Goal: Task Accomplishment & Management: Manage account settings

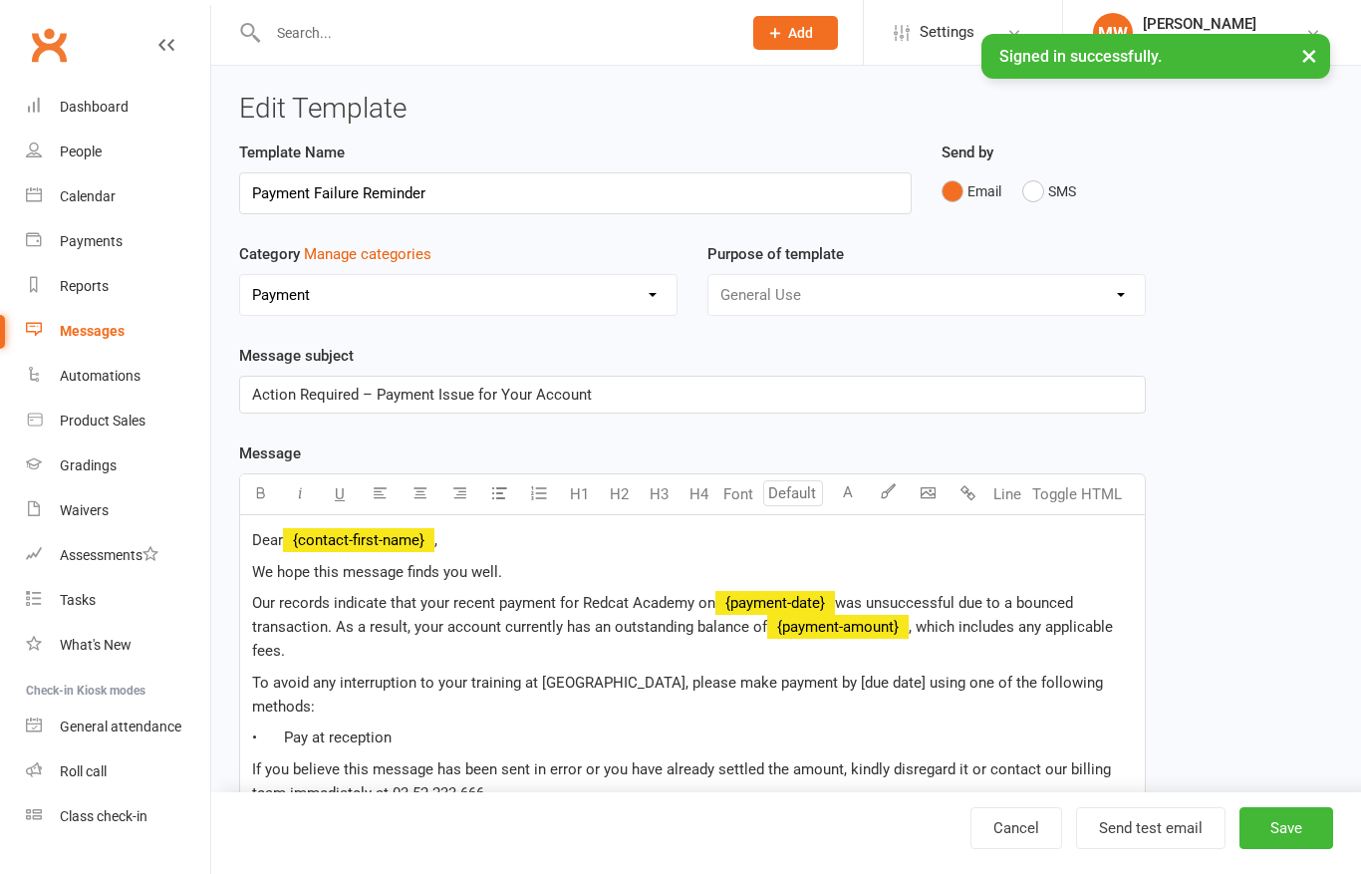
select select "19194"
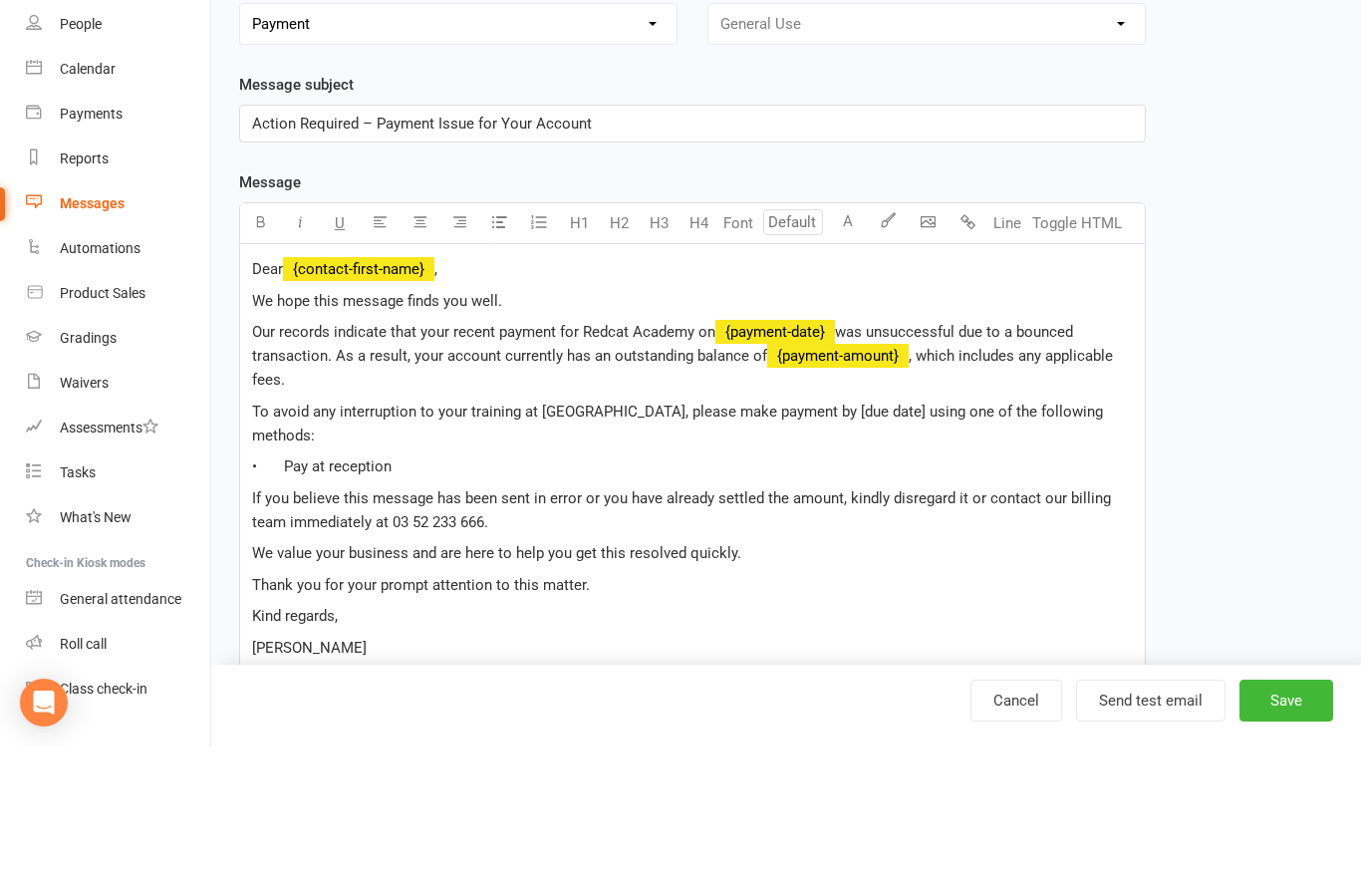
scroll to position [143, 0]
click at [879, 530] on span "To avoid any interruption to your training at Redcat Academy, please make payme…" at bounding box center [679, 551] width 855 height 42
click at [888, 530] on span "To avoid any interruption to your training at Redcat Academy, please make payme…" at bounding box center [679, 551] width 855 height 42
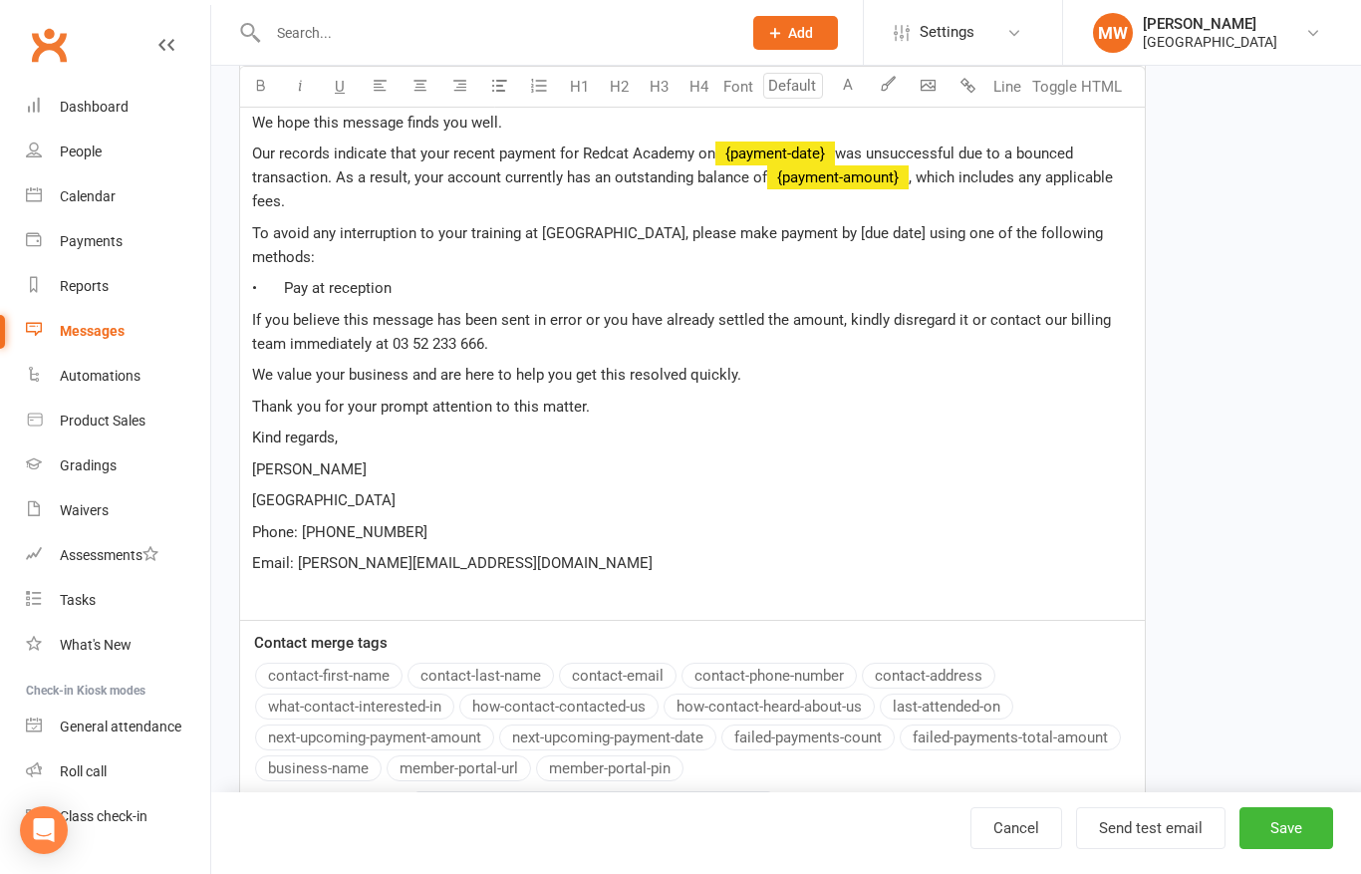
scroll to position [439, 0]
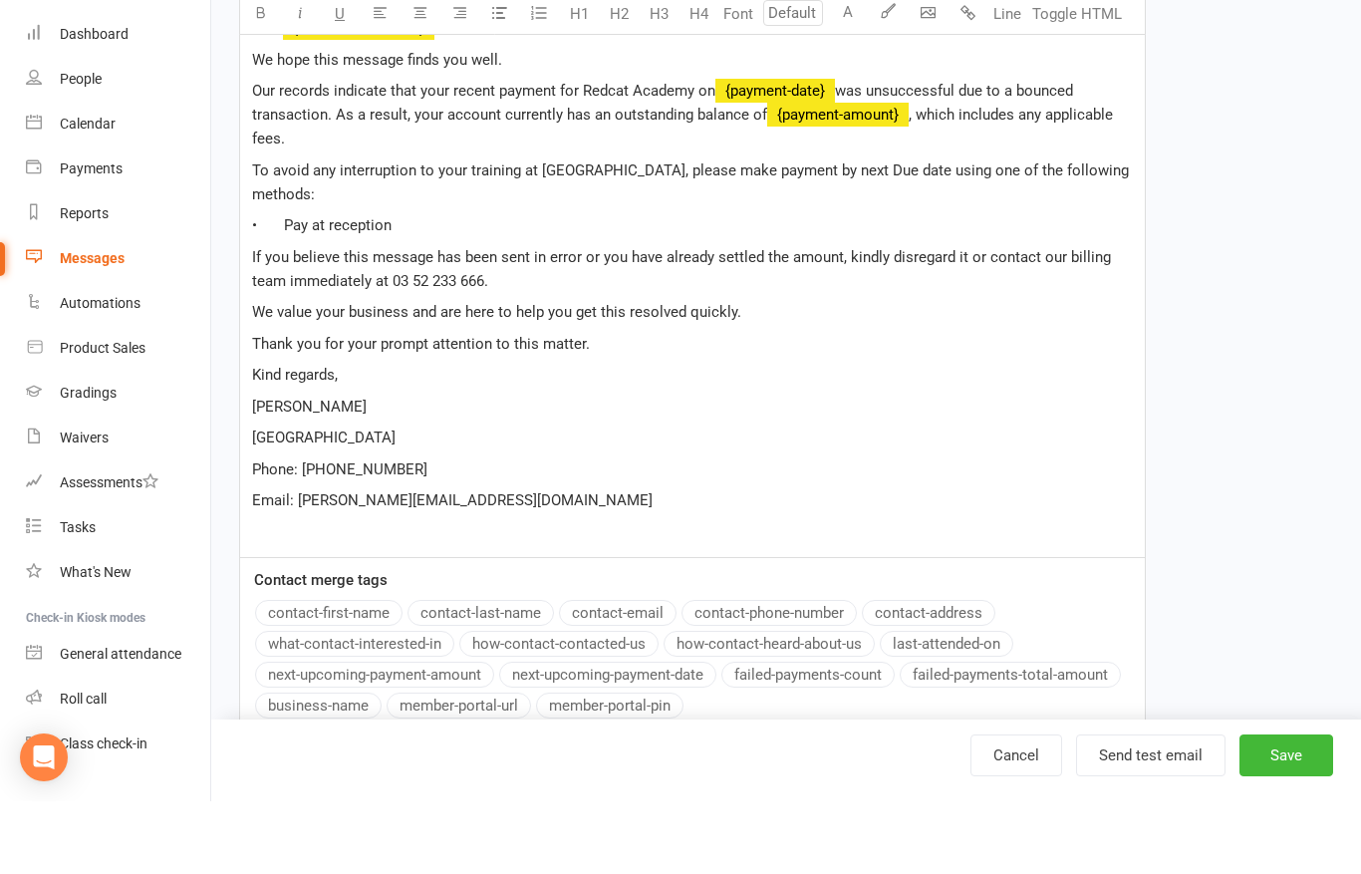
click at [921, 234] on span "To avoid any interruption to your training at Redcat Academy, please make payme…" at bounding box center [692, 255] width 881 height 42
drag, startPoint x: 921, startPoint y: 168, endPoint x: 1134, endPoint y: 212, distance: 217.7
click at [1134, 212] on div "Dear ﻿ {contact-first-name} , We hope this message finds you well. Our records …" at bounding box center [692, 353] width 905 height 555
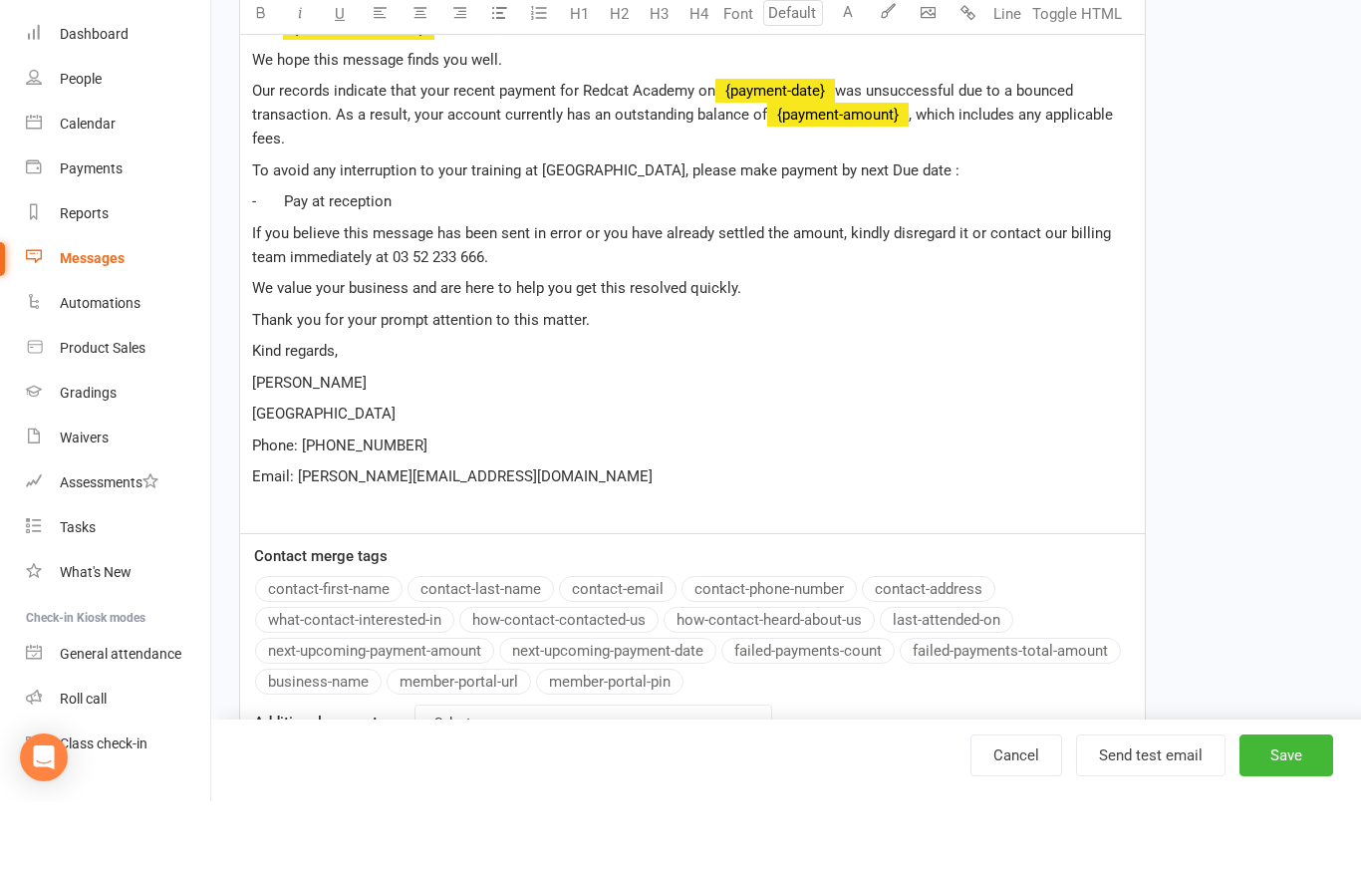
click at [788, 185] on div "Dear ﻿ {contact-first-name} , We hope this message finds you well. Our records …" at bounding box center [692, 341] width 905 height 531
click at [606, 349] on p "We value your business and are here to help you get this resolved quickly." at bounding box center [692, 361] width 881 height 24
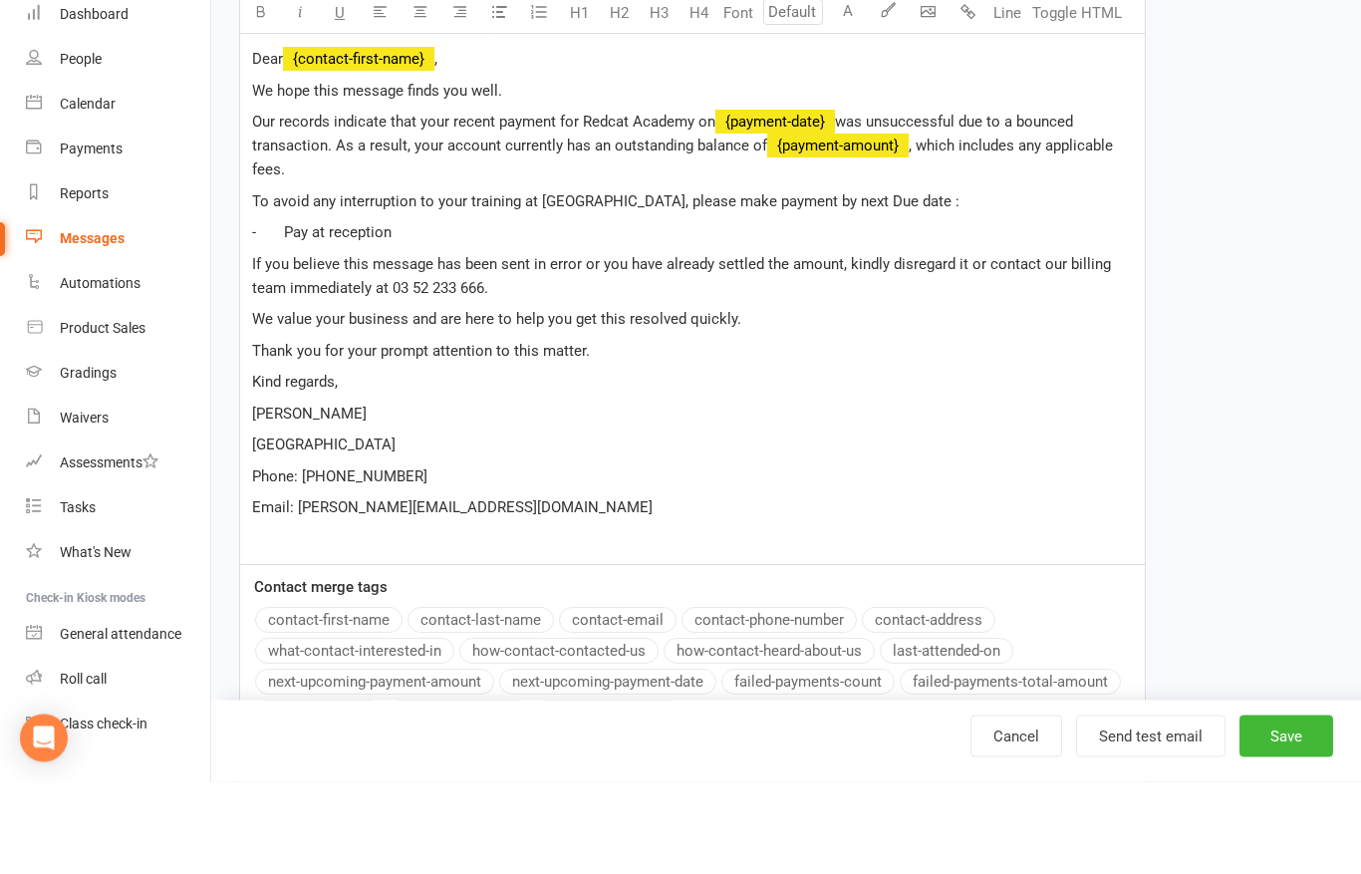
scroll to position [537, 0]
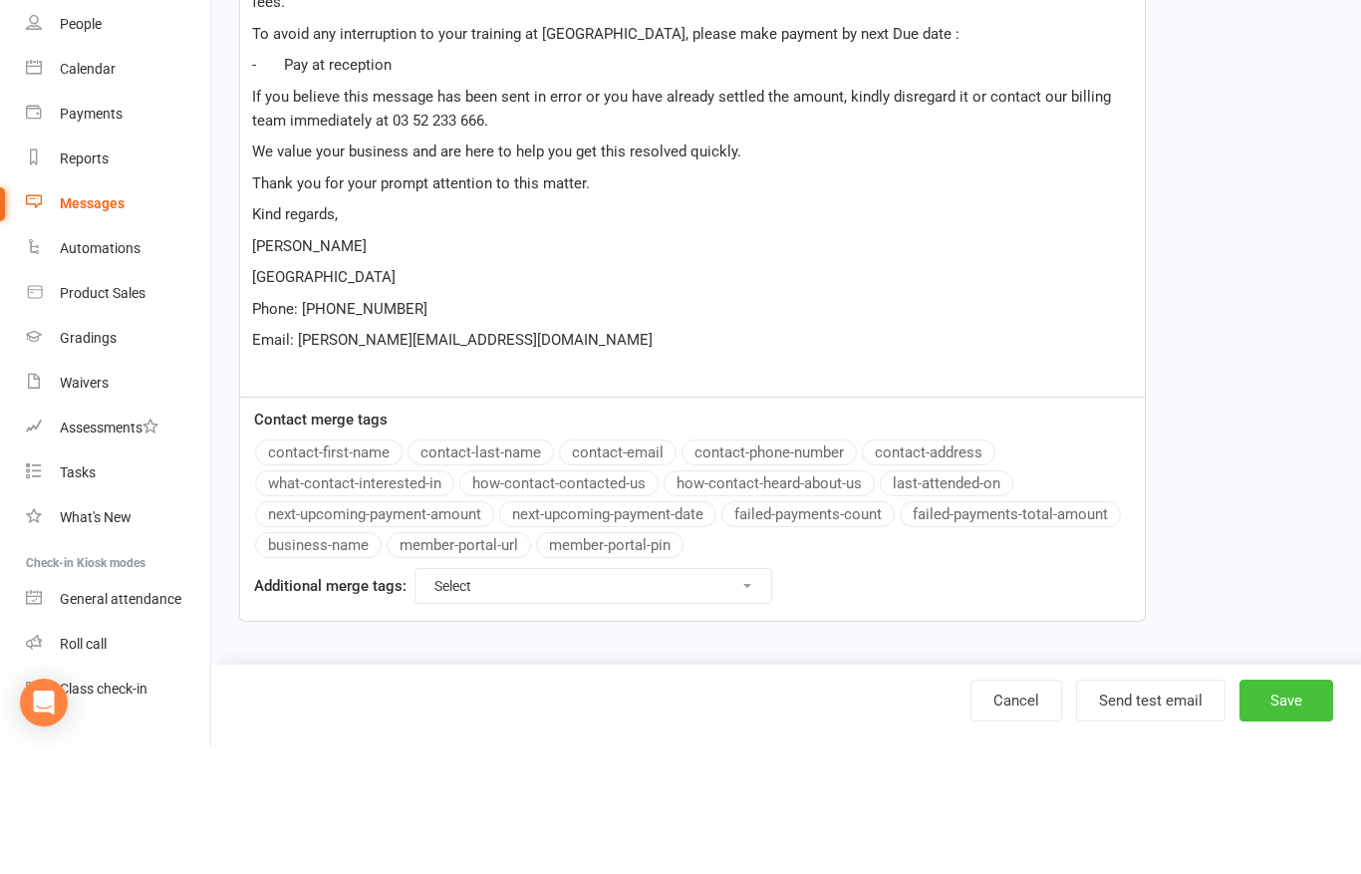
click at [1294, 807] on button "Save" at bounding box center [1286, 828] width 94 height 42
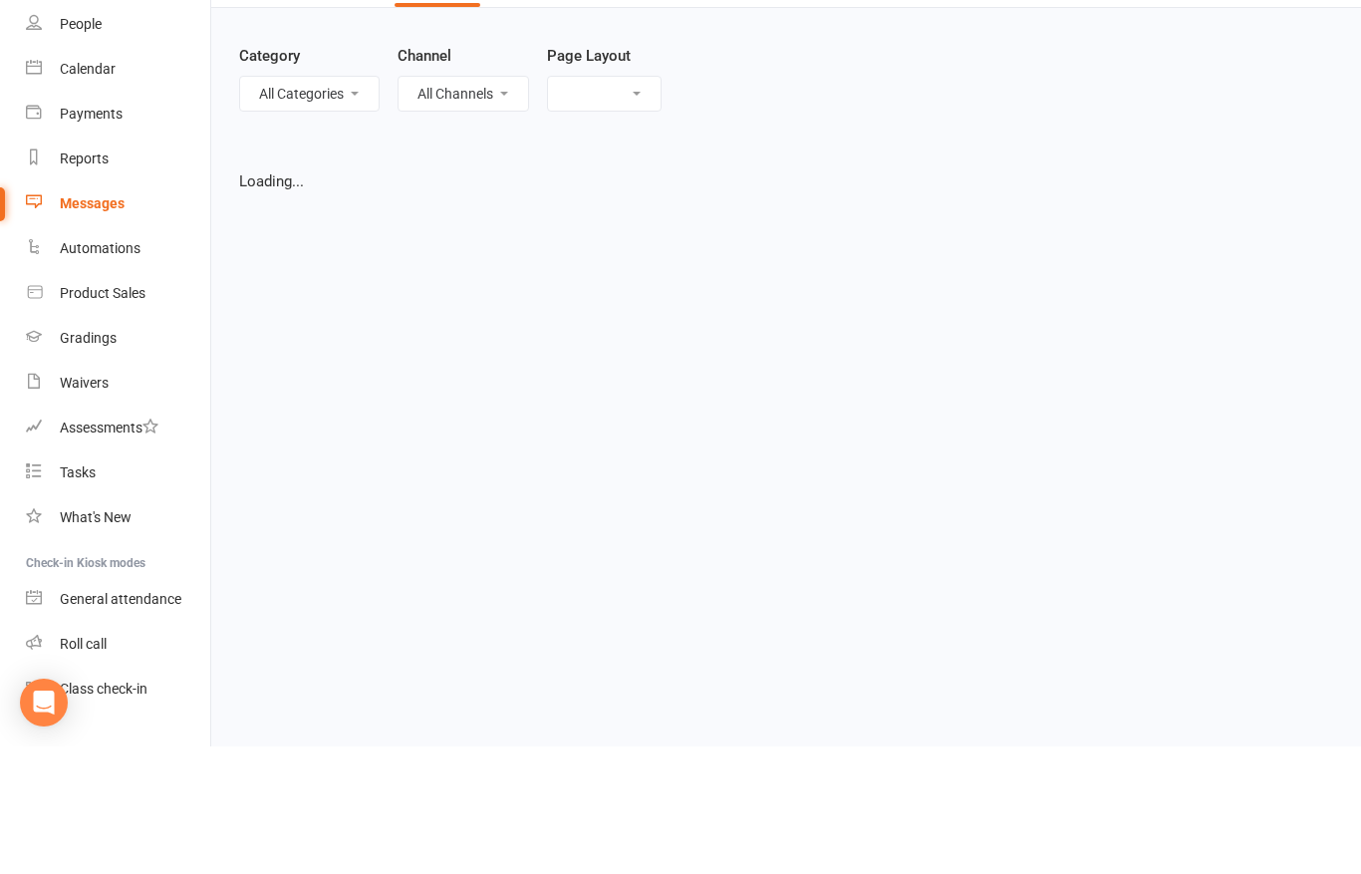
select select "grid"
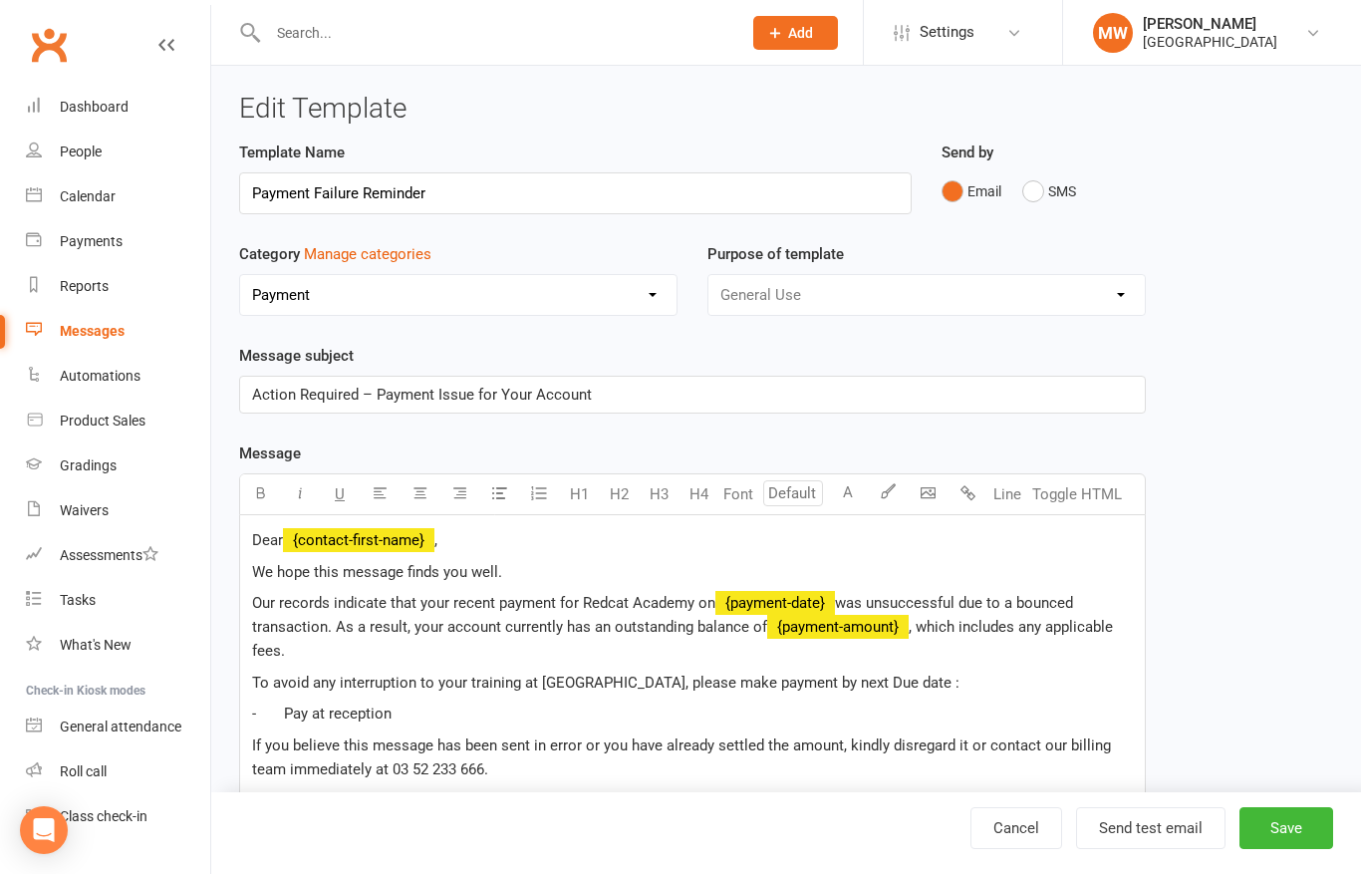
select select "19194"
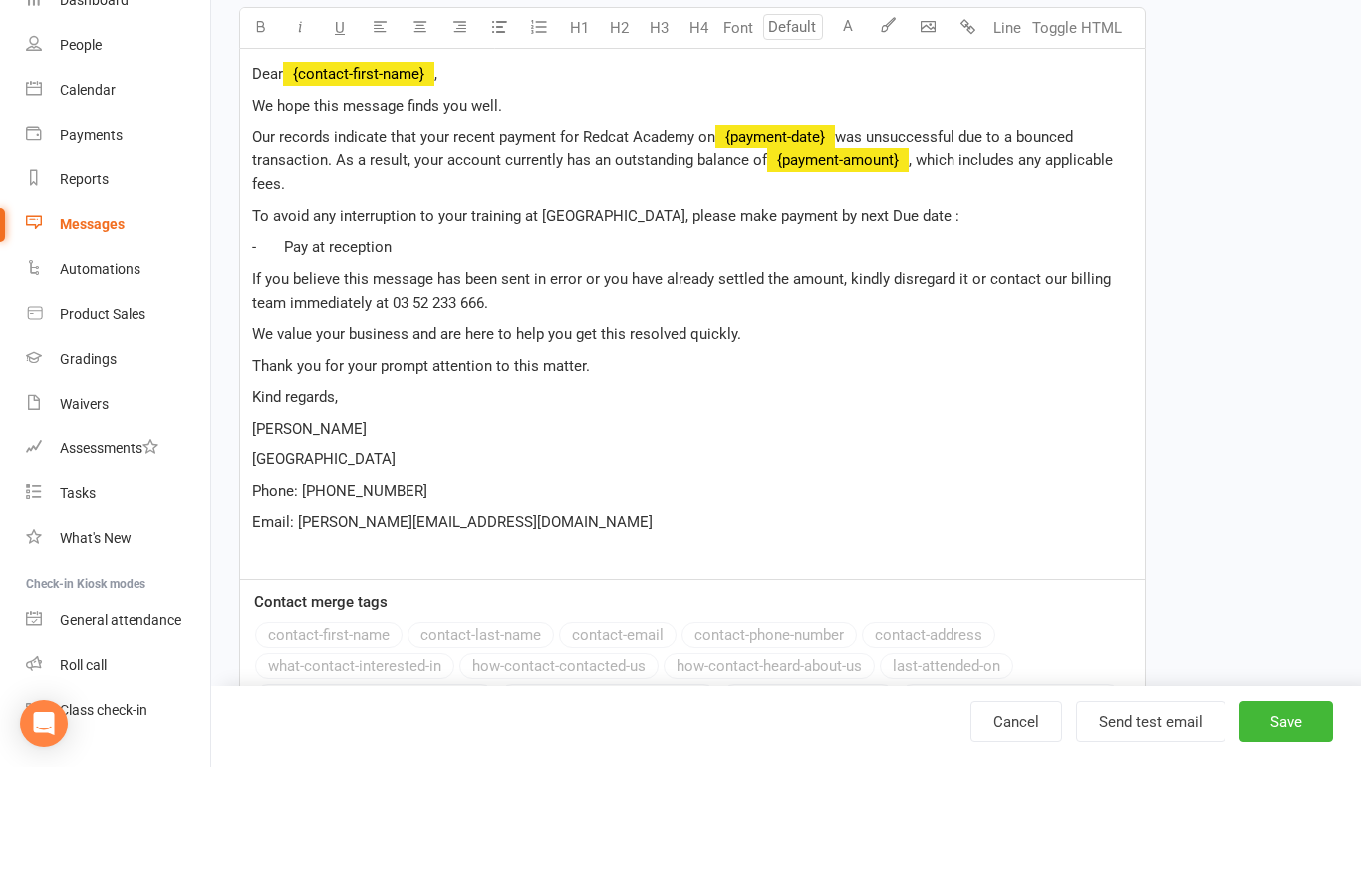
scroll to position [537, 0]
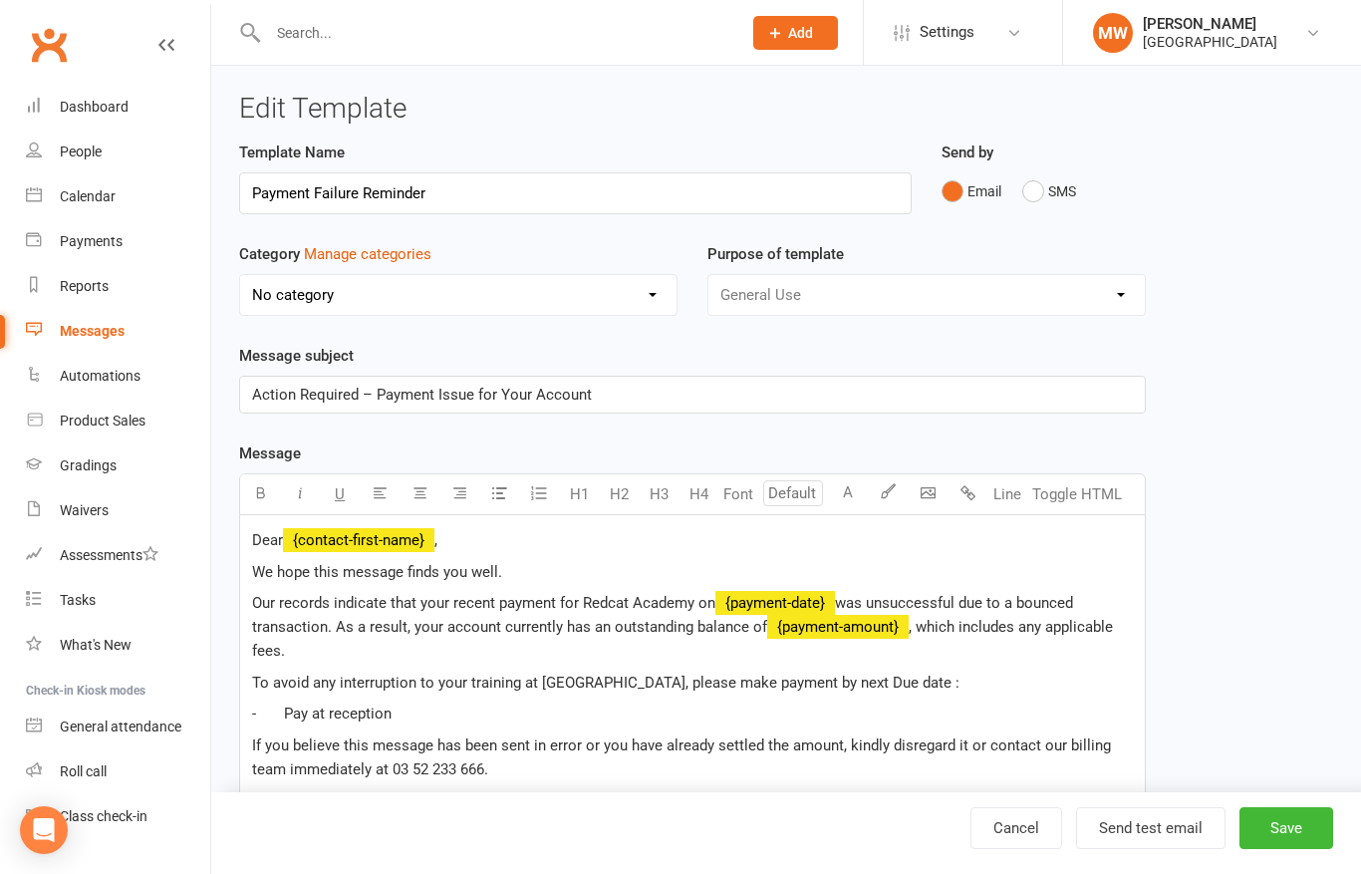
select select "19194"
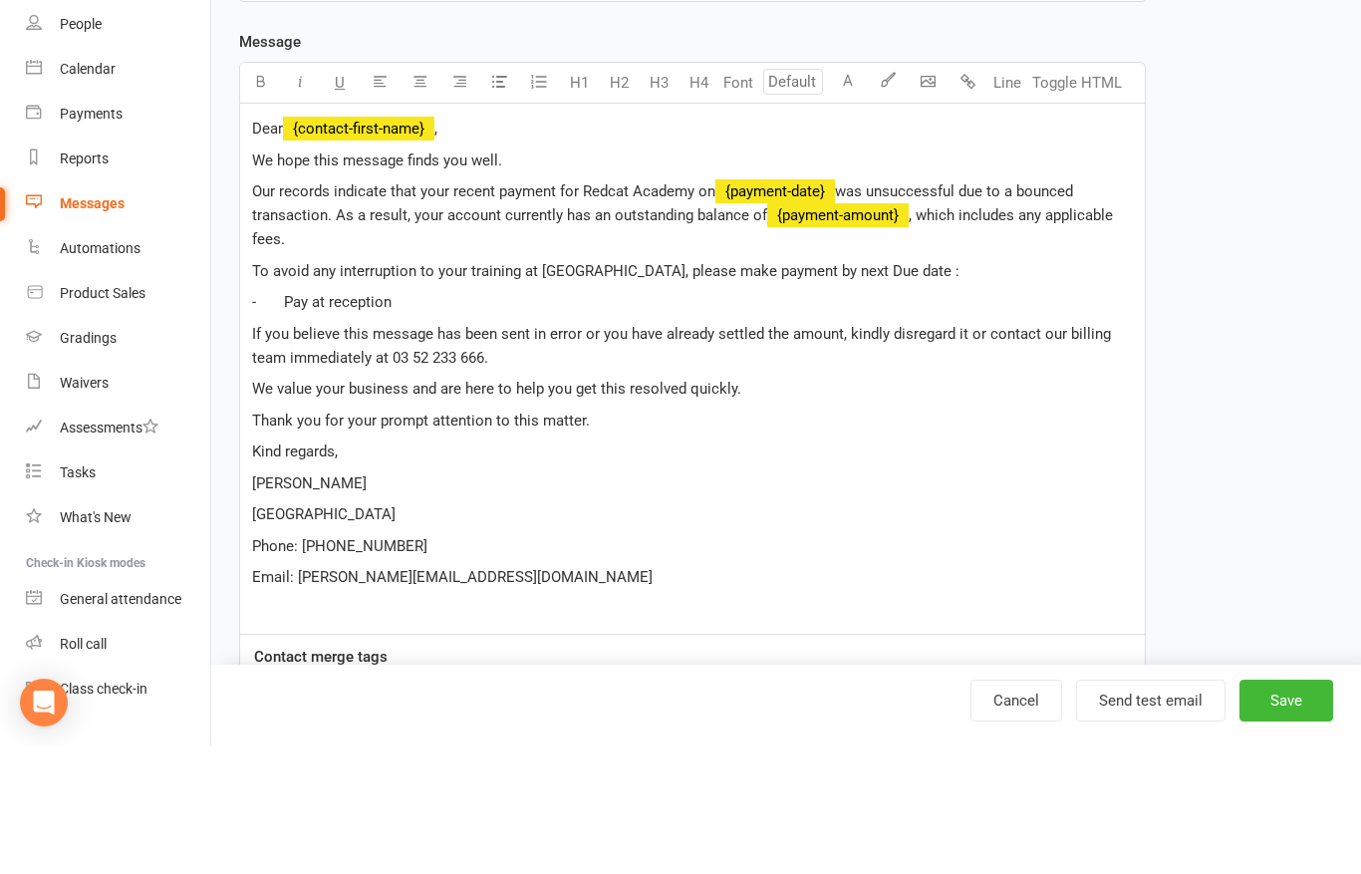
scroll to position [537, 0]
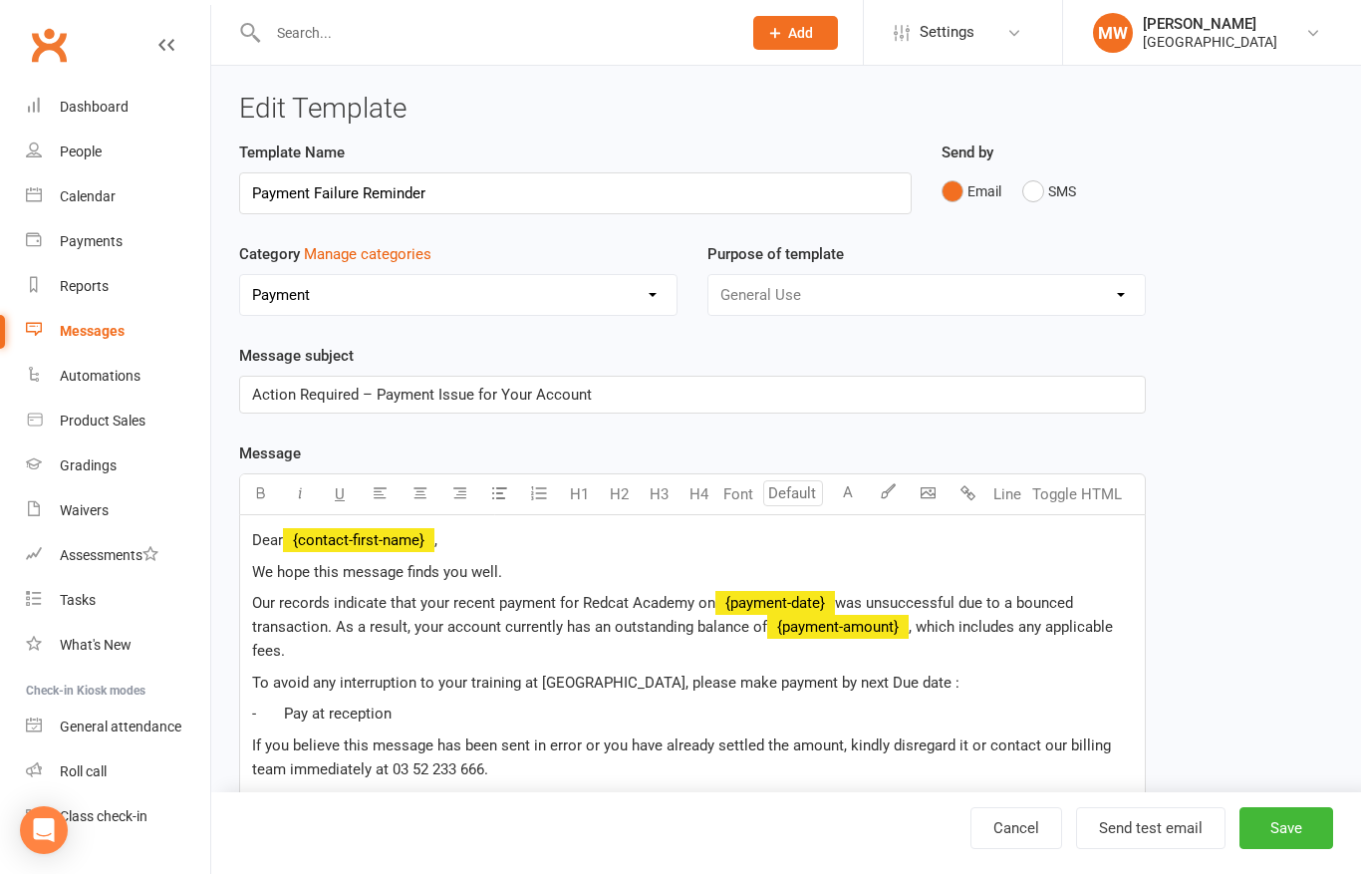
select select "19194"
click at [1058, 306] on div "General Use Grading Events" at bounding box center [926, 295] width 438 height 42
click at [1113, 289] on div "General Use Grading Events" at bounding box center [926, 295] width 438 height 42
click at [1118, 295] on div "General Use Grading Events" at bounding box center [926, 295] width 438 height 42
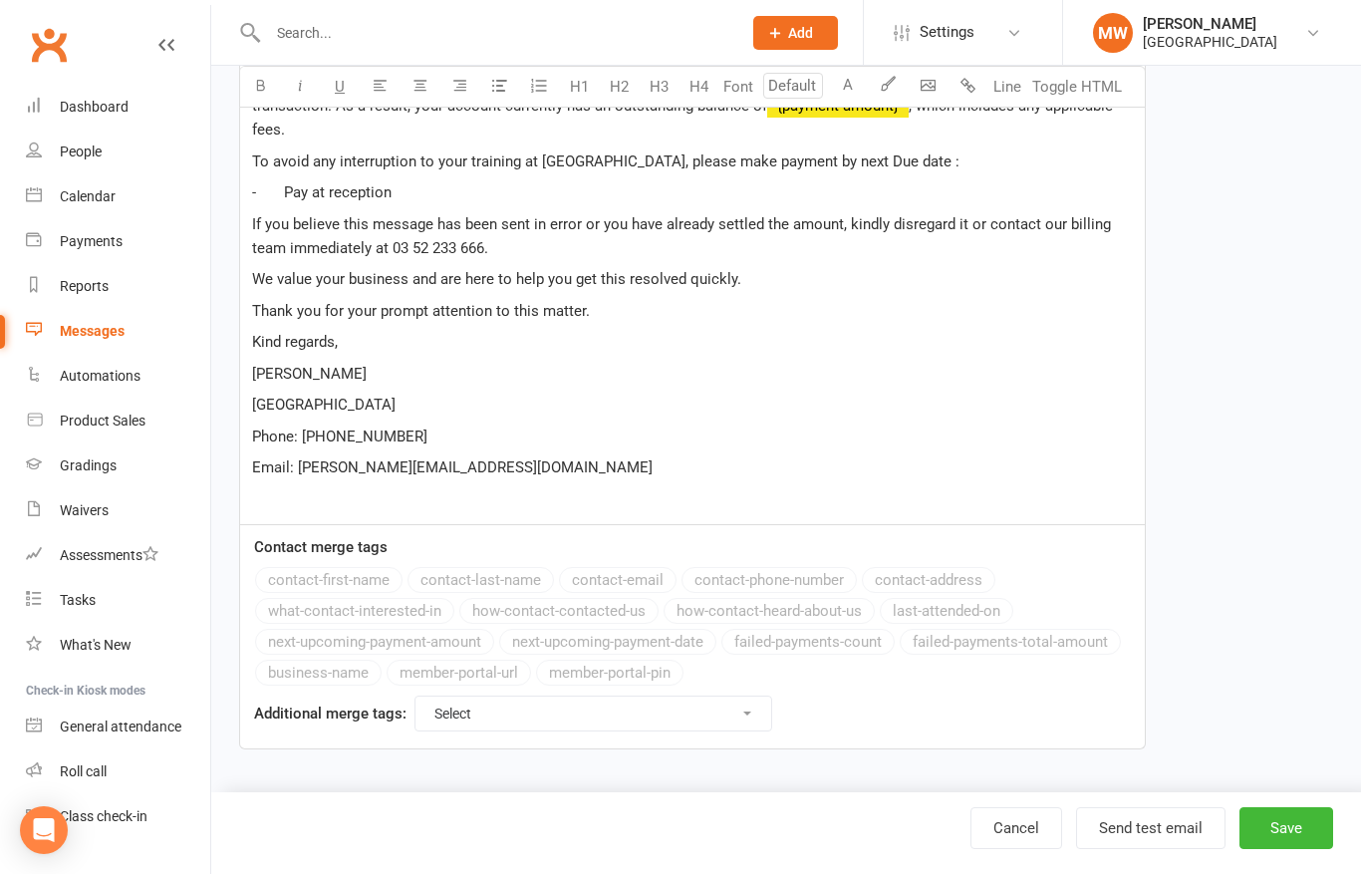
scroll to position [443, 0]
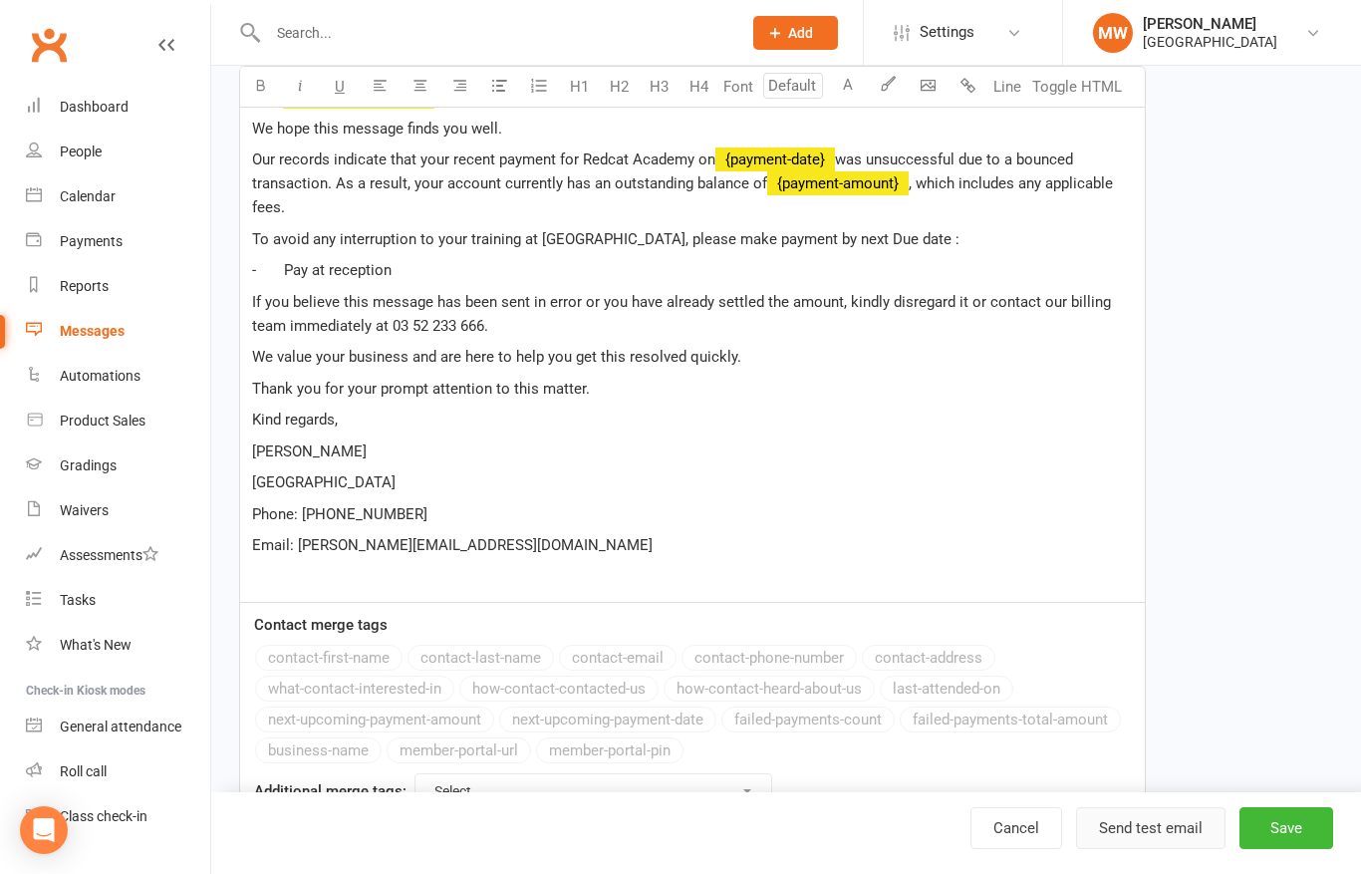
click at [1166, 849] on button "Send test email" at bounding box center [1150, 828] width 149 height 42
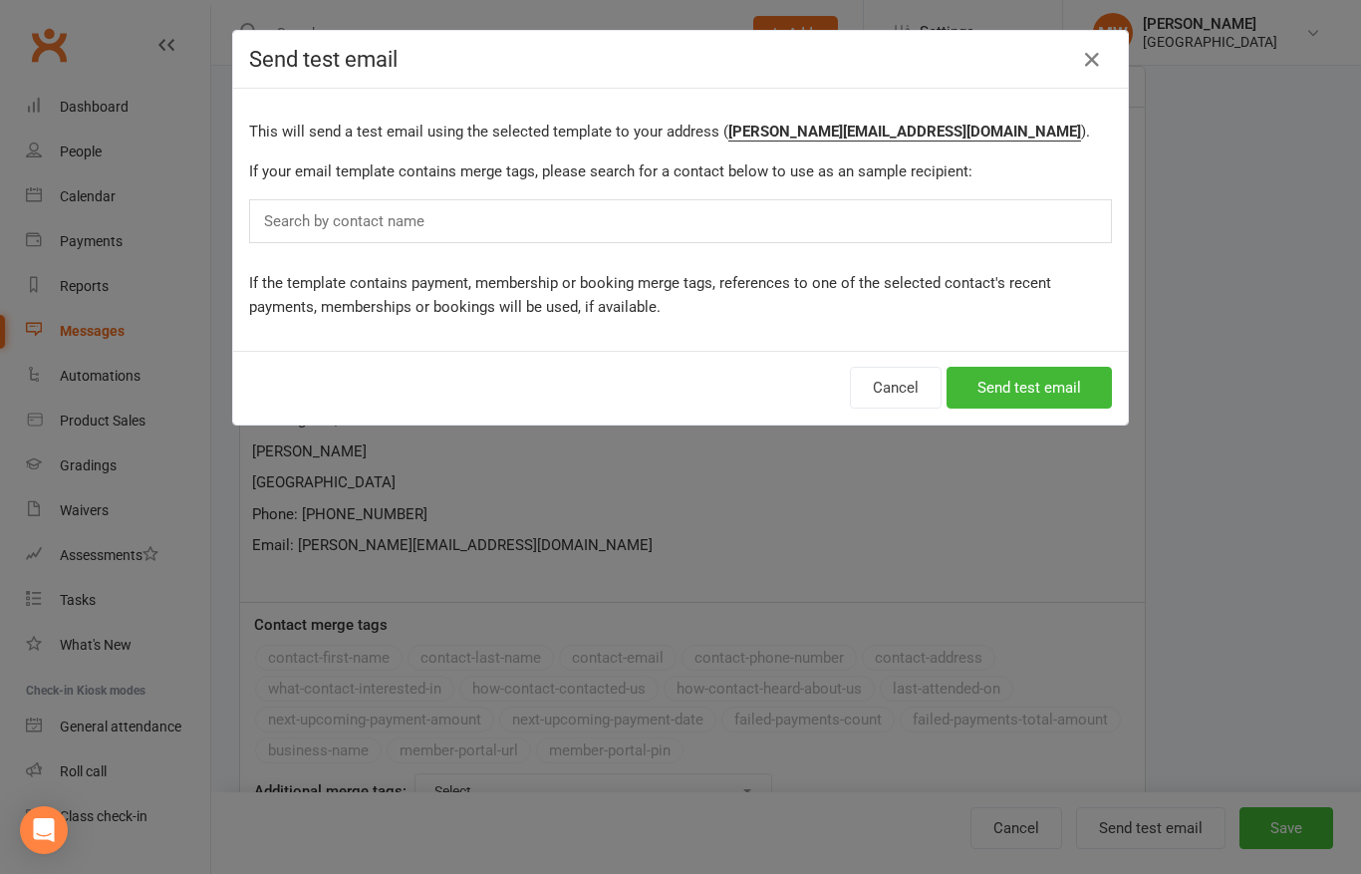
click at [289, 223] on input "text" at bounding box center [349, 221] width 174 height 26
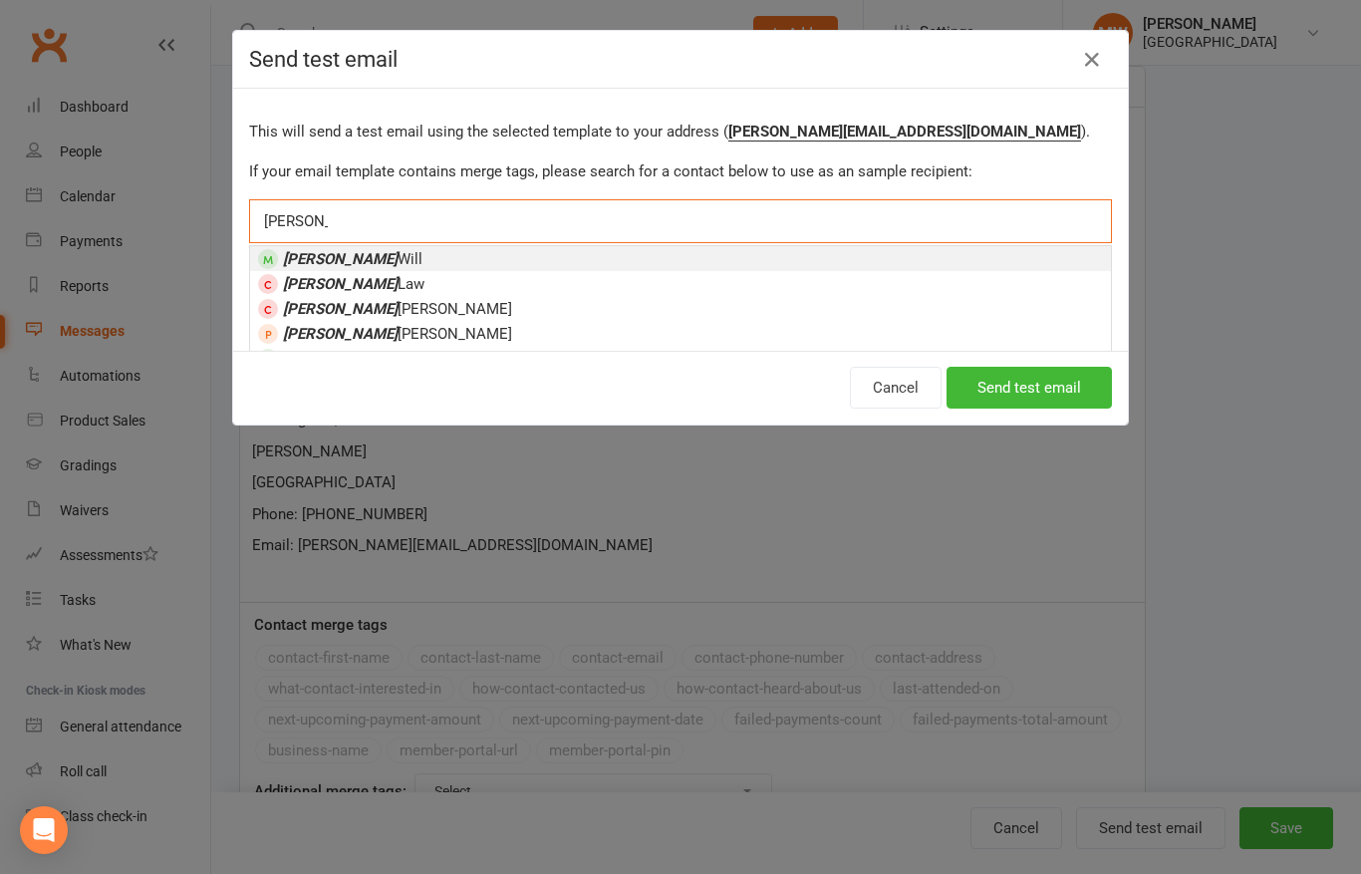
type input "Melissa"
click at [350, 268] on span "Melissa Will" at bounding box center [352, 259] width 139 height 18
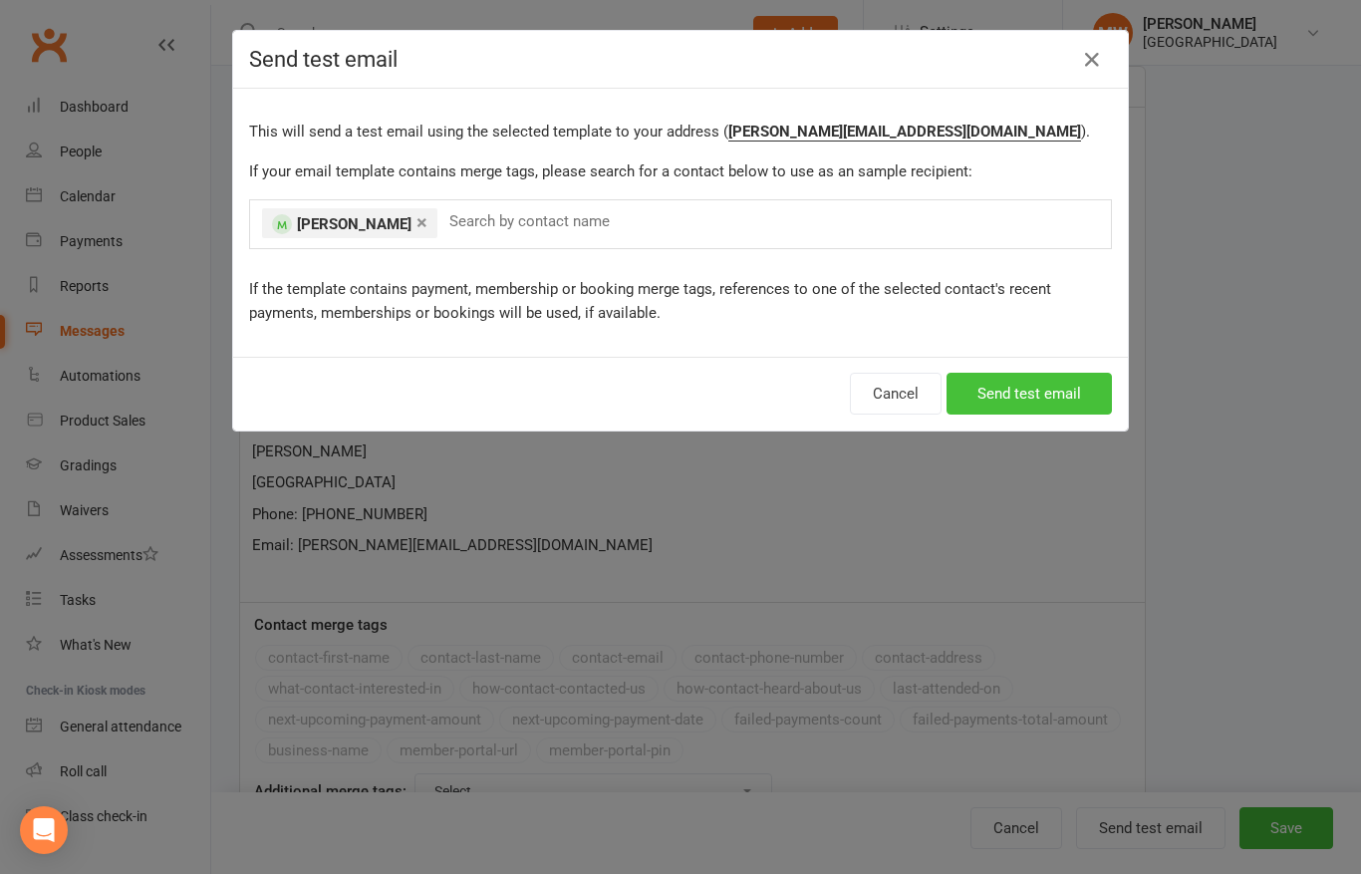
click at [1057, 396] on button "Send test email" at bounding box center [1028, 394] width 165 height 42
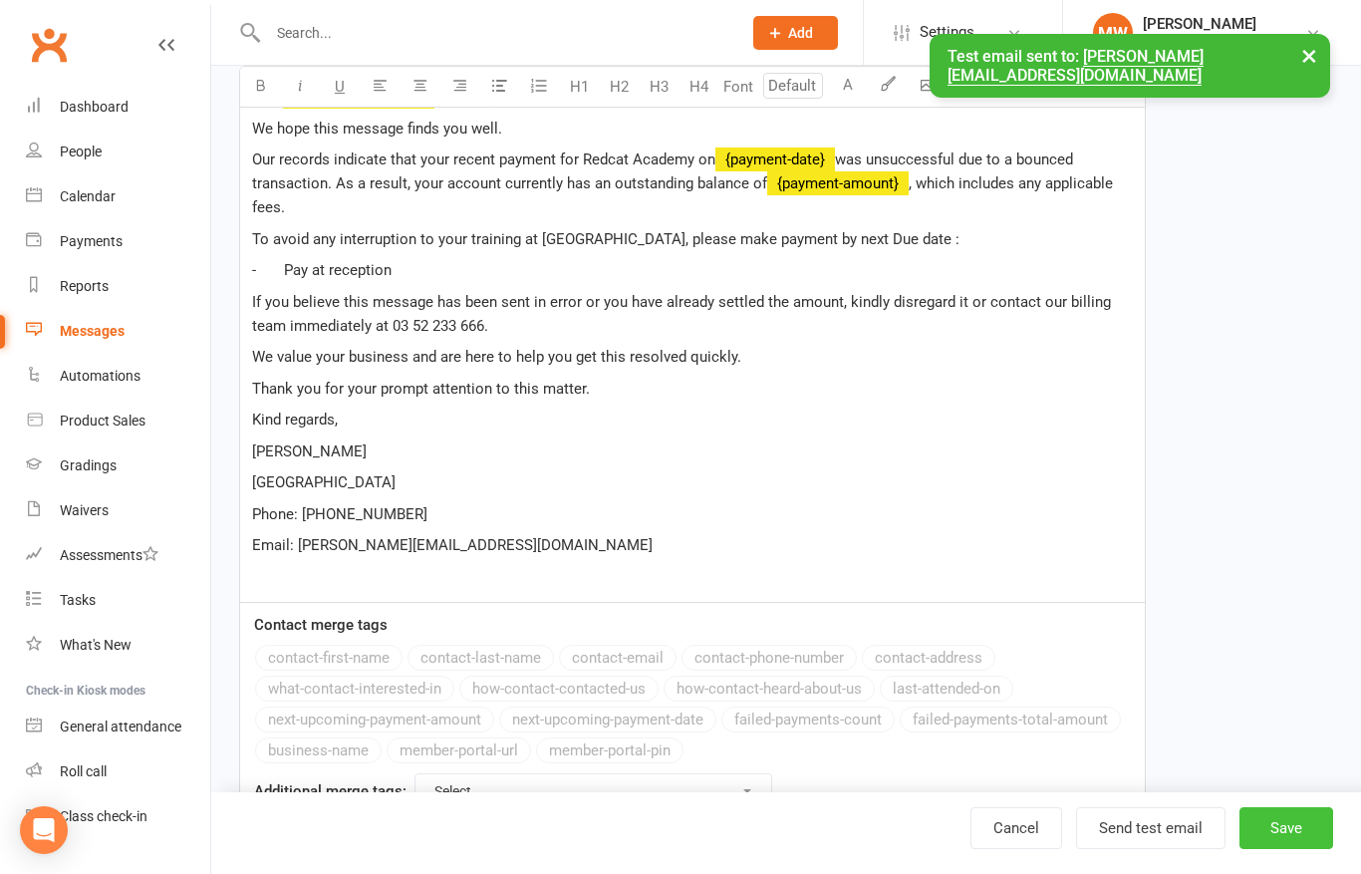
click at [1287, 849] on button "Save" at bounding box center [1286, 828] width 94 height 42
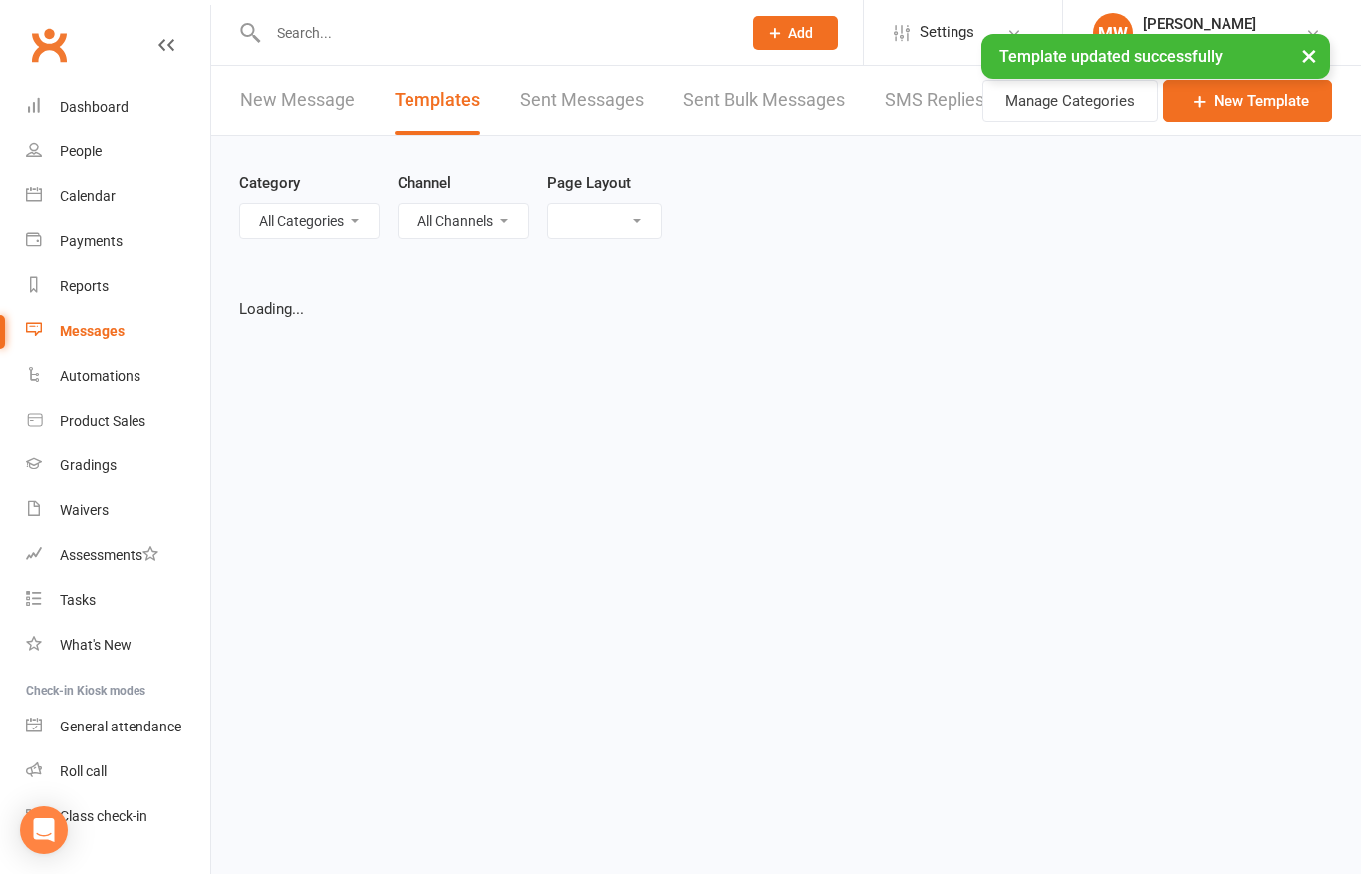
select select "grid"
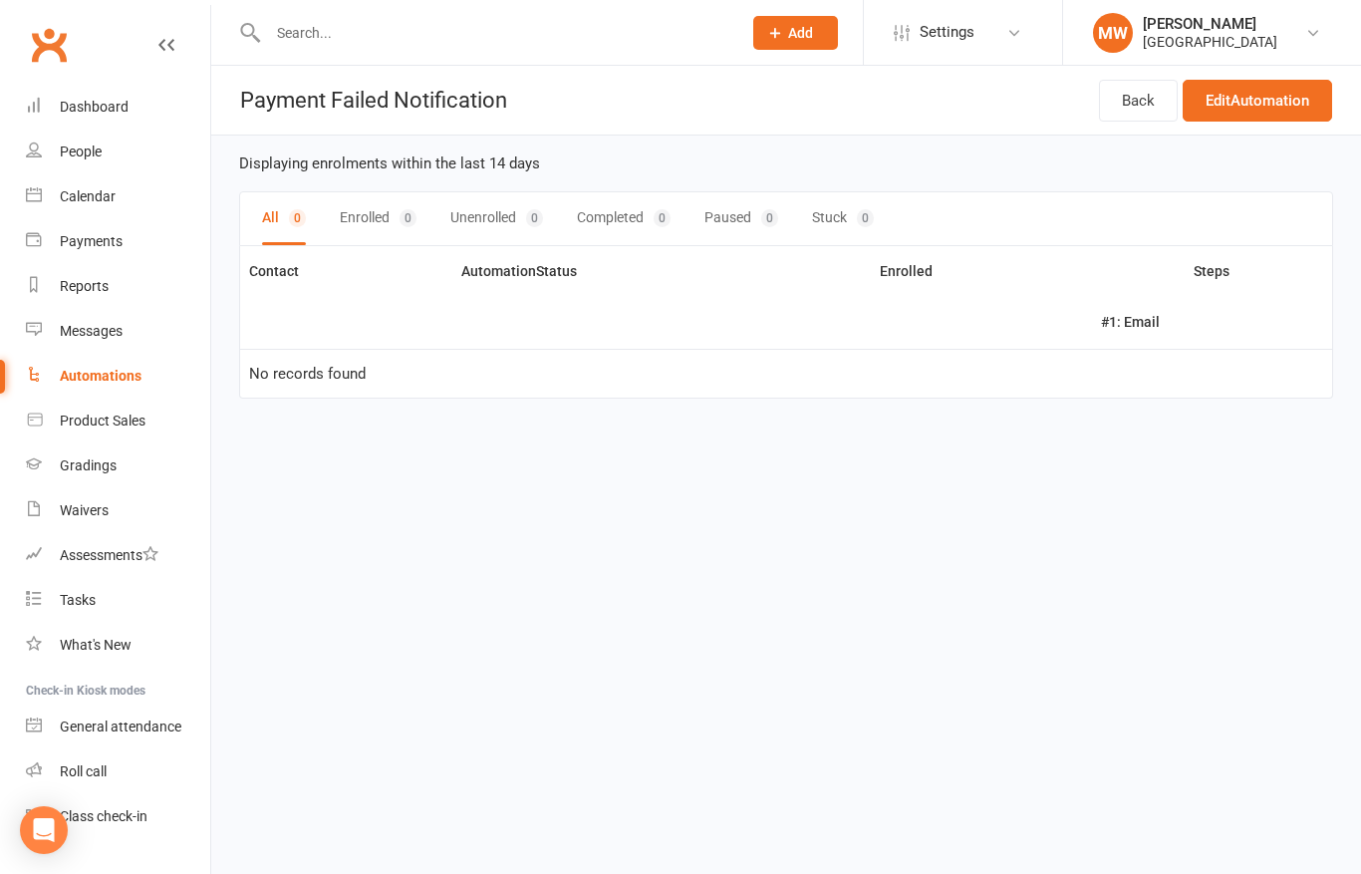
click at [107, 381] on div "Automations" at bounding box center [101, 376] width 82 height 16
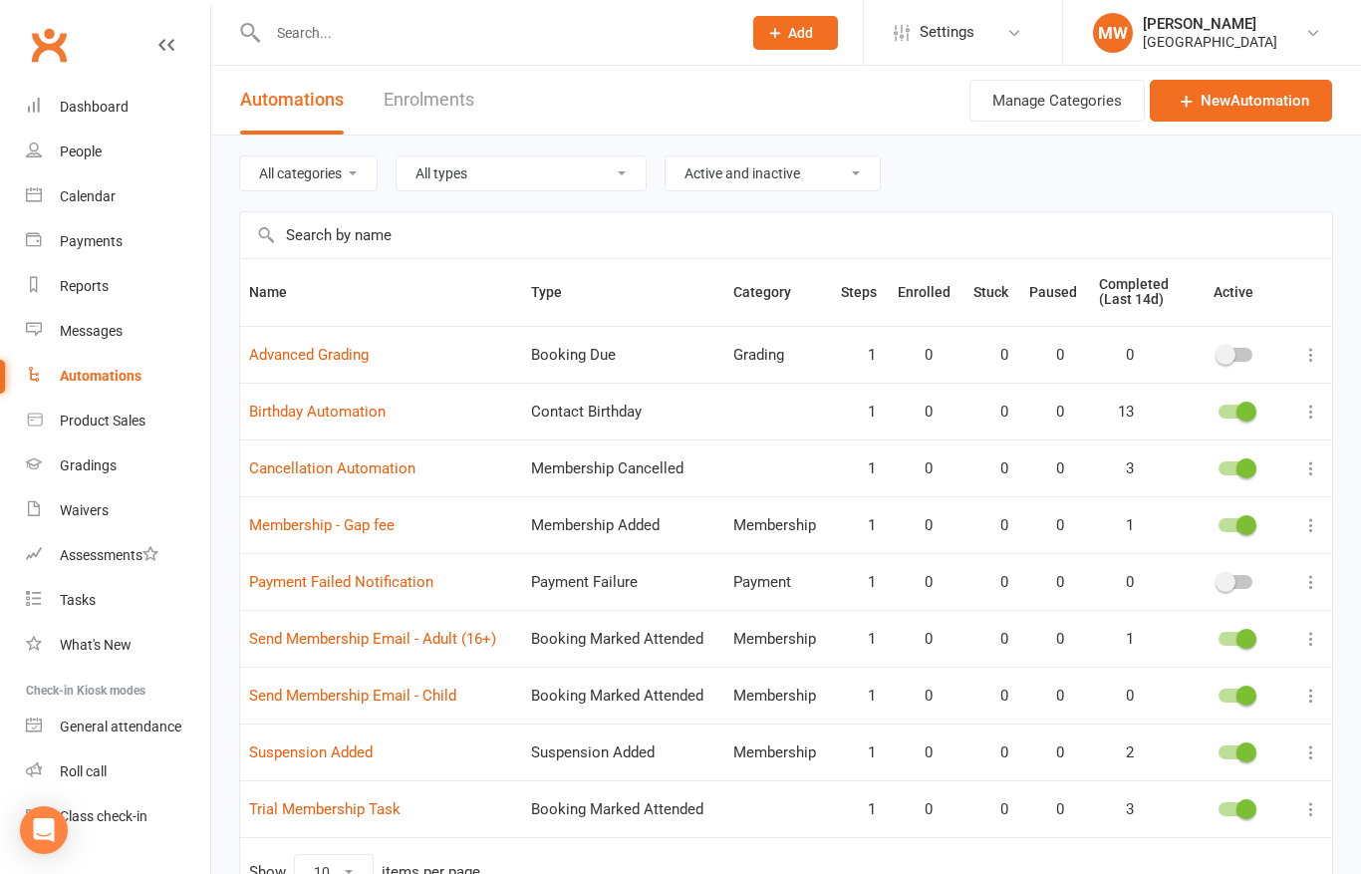
scroll to position [134, 0]
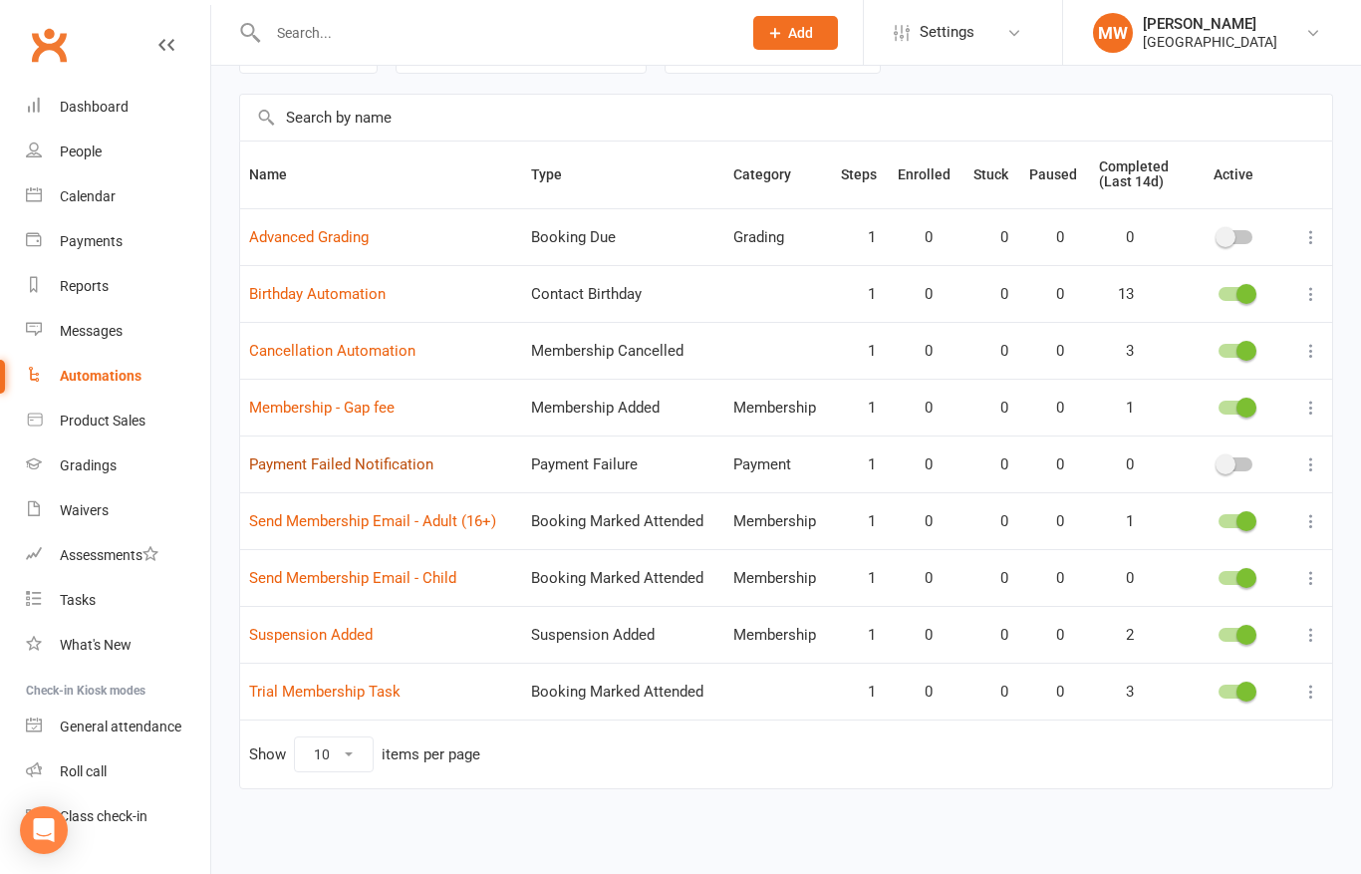
click at [402, 455] on link "Payment Failed Notification" at bounding box center [341, 464] width 184 height 18
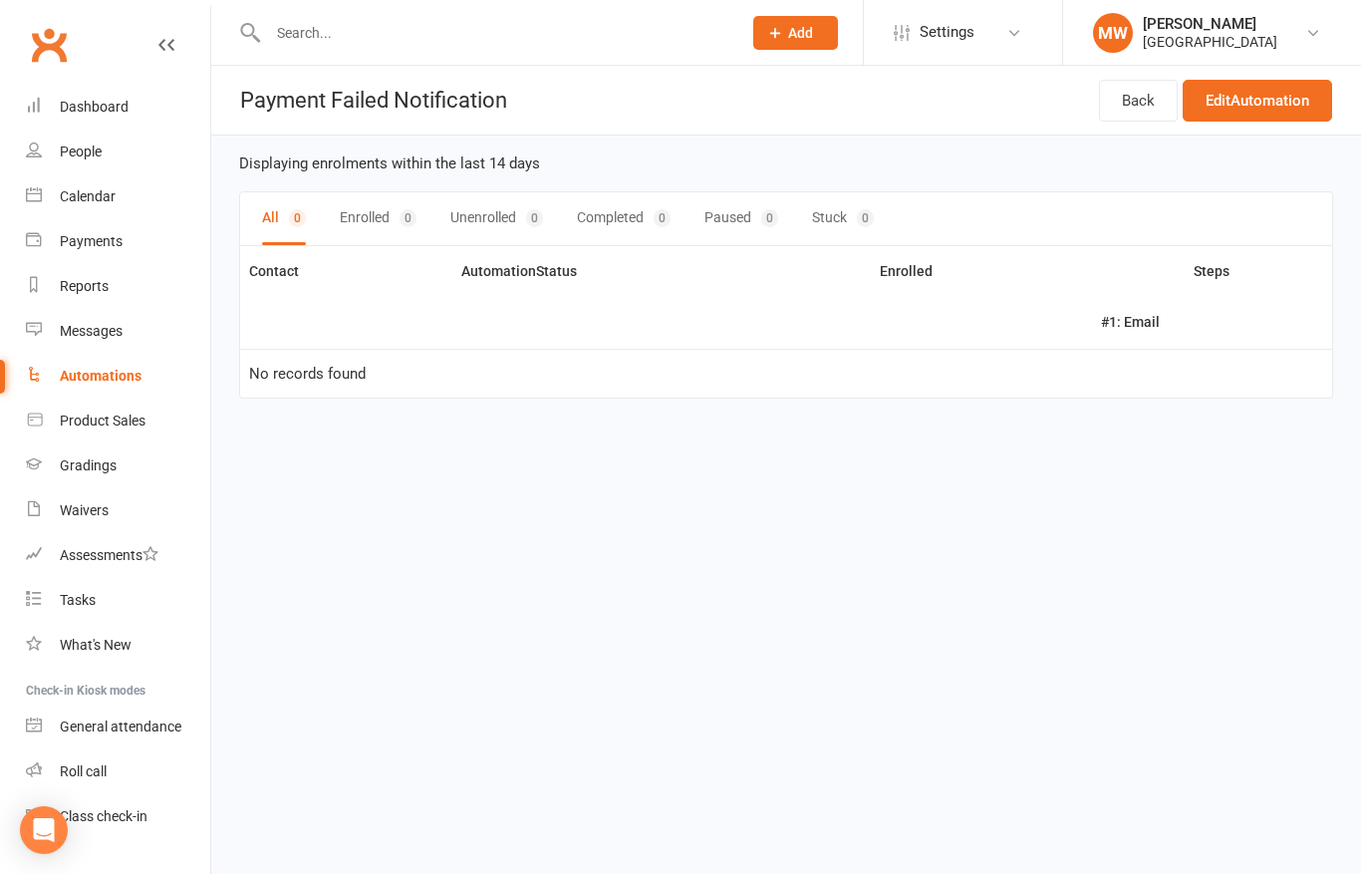
click at [1122, 325] on th "#1: Email" at bounding box center [1212, 322] width 240 height 51
click at [1108, 324] on th "#1: Email" at bounding box center [1212, 322] width 240 height 51
click at [1144, 324] on th "#1: Email" at bounding box center [1212, 322] width 240 height 51
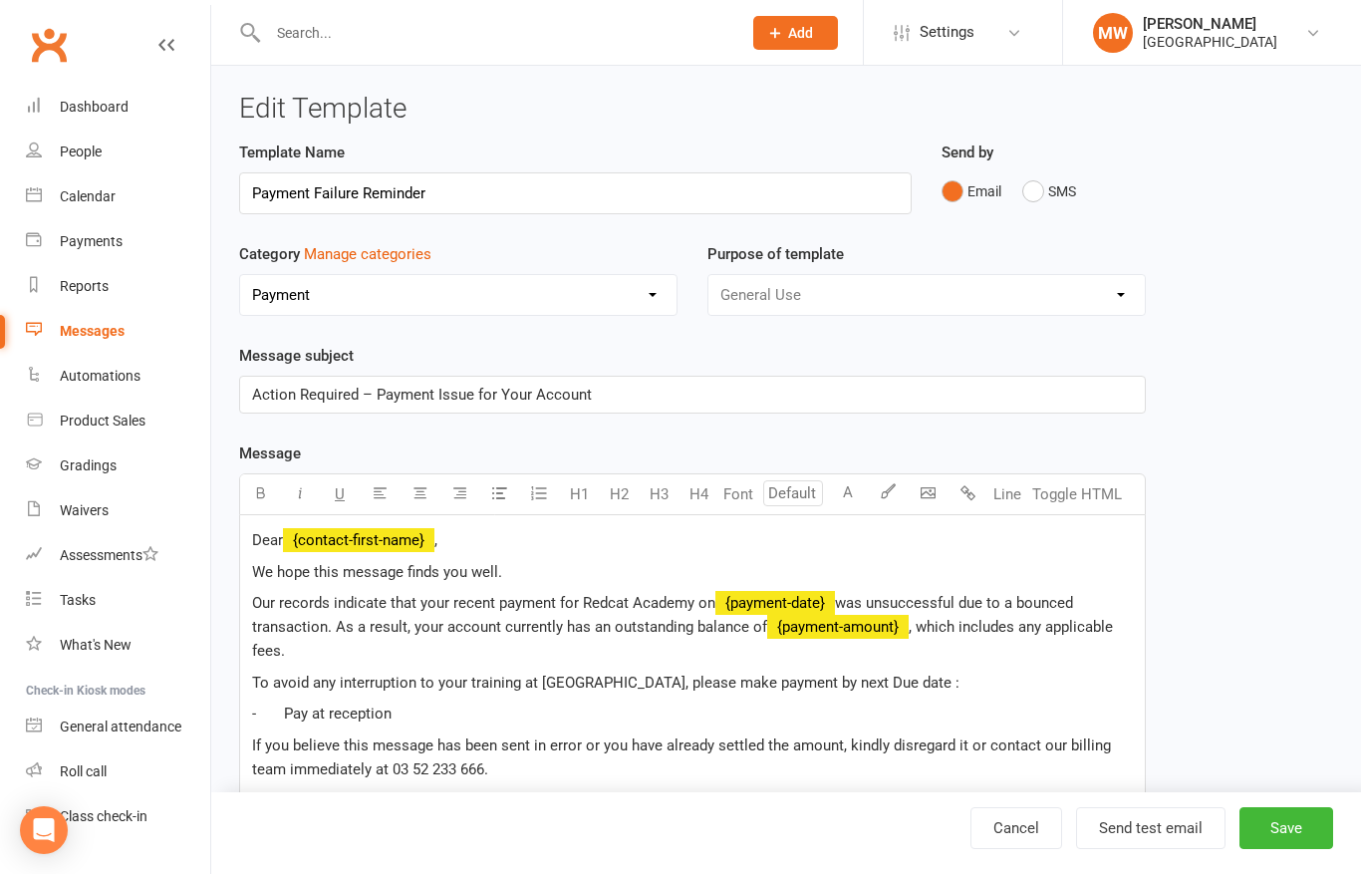
select select "19194"
